Goal: Task Accomplishment & Management: Understand process/instructions

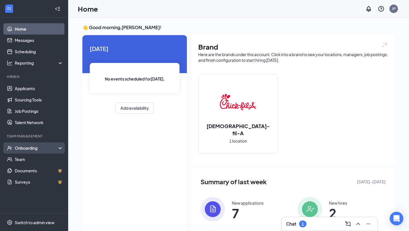
click at [25, 149] on div "Onboarding" at bounding box center [37, 148] width 44 height 6
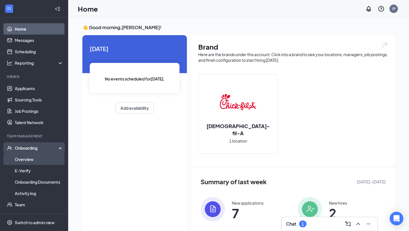
click at [26, 160] on link "Overview" at bounding box center [39, 159] width 49 height 11
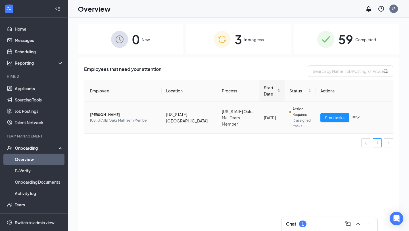
click at [149, 126] on td "[PERSON_NAME] [US_STATE] Oaks Mall Team Member" at bounding box center [122, 118] width 77 height 32
click at [118, 115] on span "[PERSON_NAME]" at bounding box center [123, 115] width 67 height 6
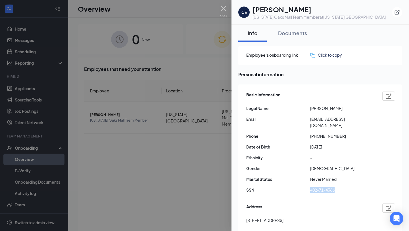
drag, startPoint x: 333, startPoint y: 184, endPoint x: 309, endPoint y: 185, distance: 24.1
click at [309, 187] on div "SSN 402-71-4366" at bounding box center [320, 190] width 149 height 6
copy div "402-71-4366"
click at [183, 162] on div at bounding box center [204, 115] width 409 height 231
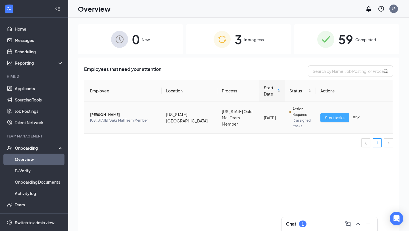
click at [338, 121] on span "Start tasks" at bounding box center [335, 118] width 20 height 6
